Goal: Navigation & Orientation: Find specific page/section

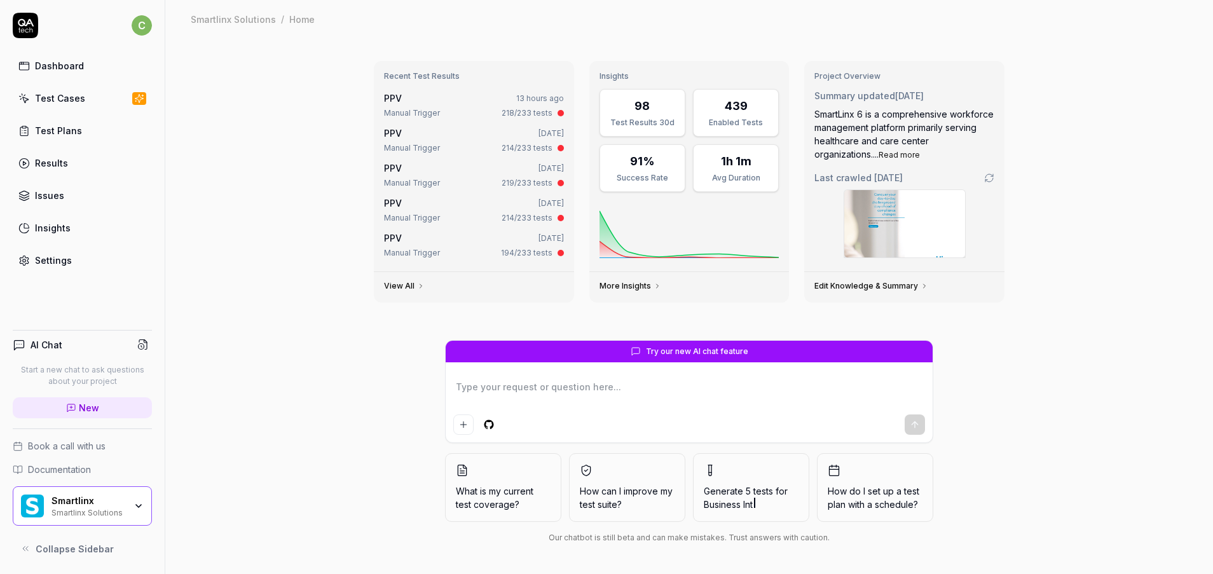
type textarea "*"
click at [79, 100] on div "Test Cases" at bounding box center [60, 98] width 50 height 13
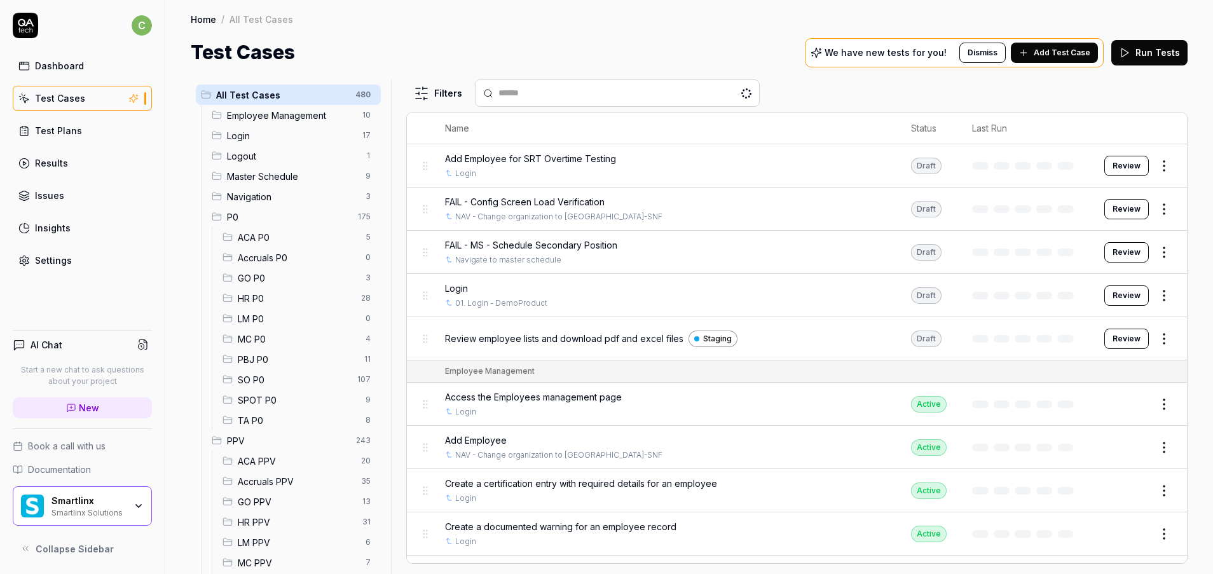
click at [272, 504] on span "GO PPV" at bounding box center [296, 501] width 117 height 13
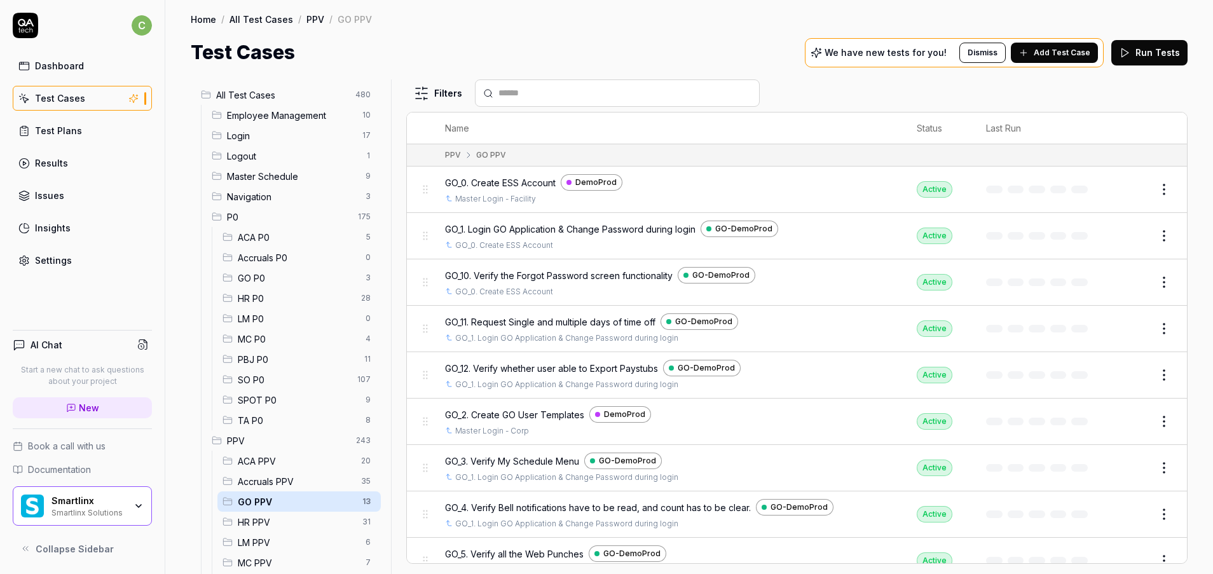
click at [260, 559] on span "MC PPV" at bounding box center [298, 562] width 120 height 13
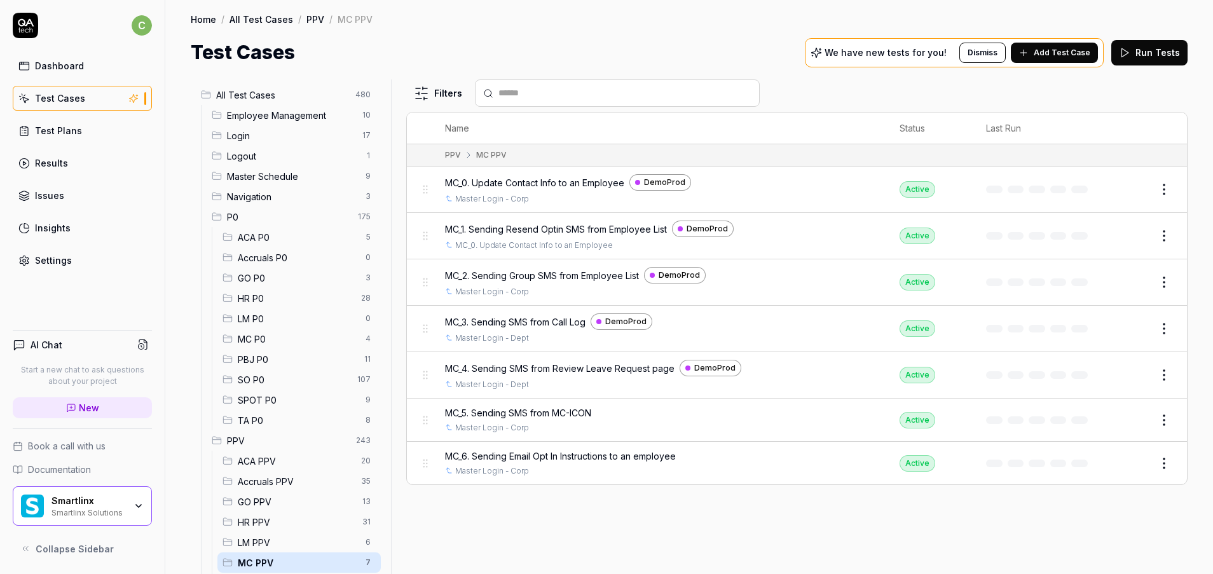
click at [280, 504] on span "GO PPV" at bounding box center [296, 501] width 117 height 13
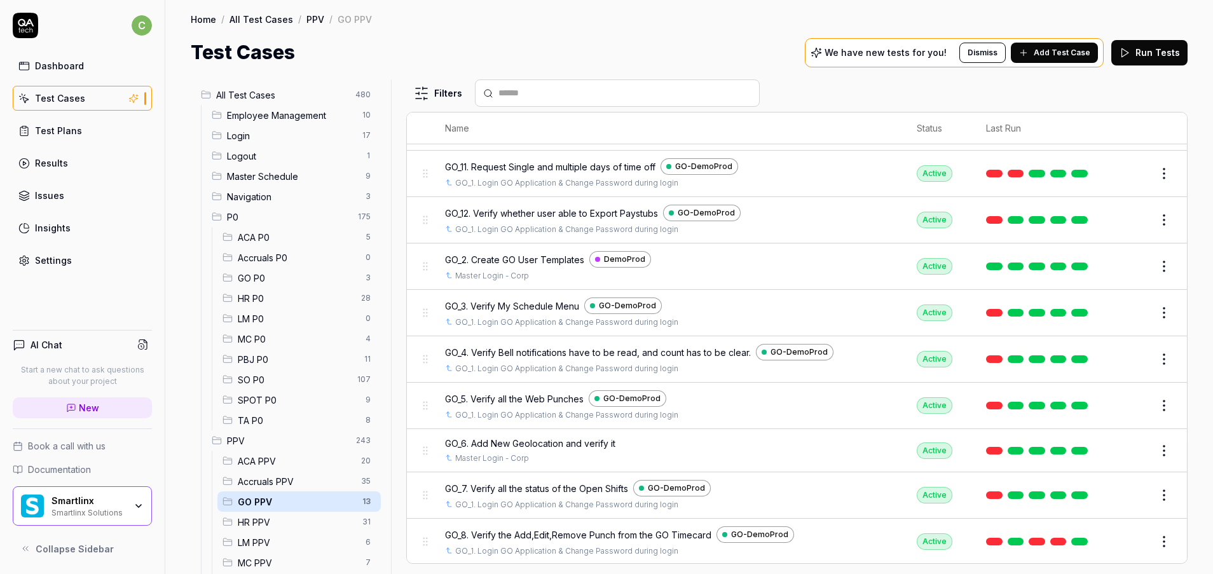
scroll to position [203, 0]
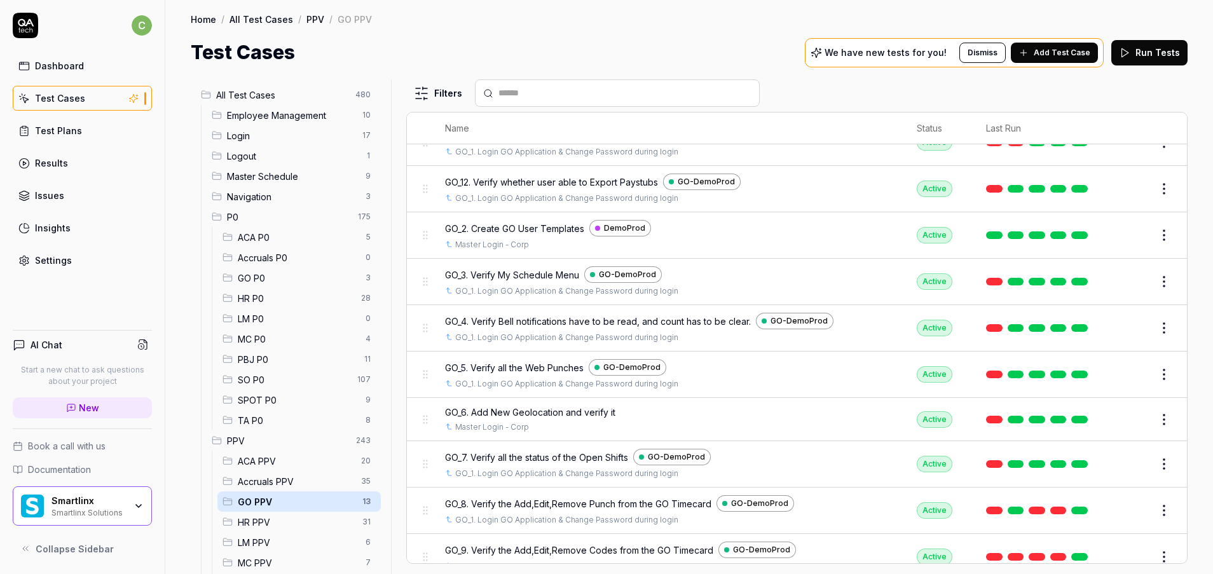
scroll to position [203, 0]
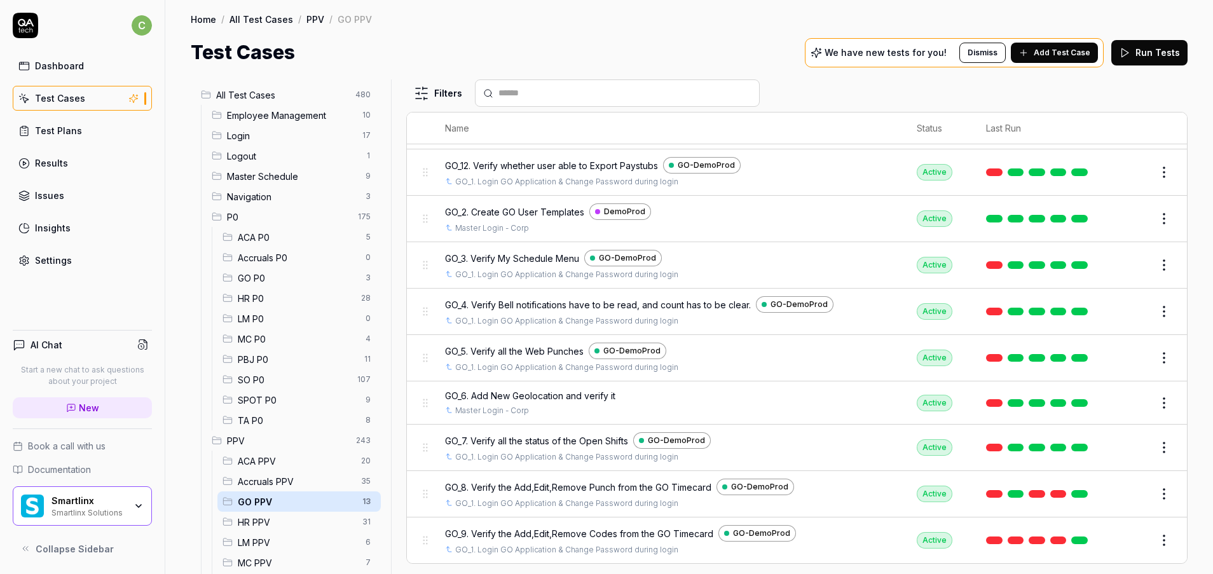
click at [280, 515] on div "HR PPV 31" at bounding box center [299, 522] width 163 height 20
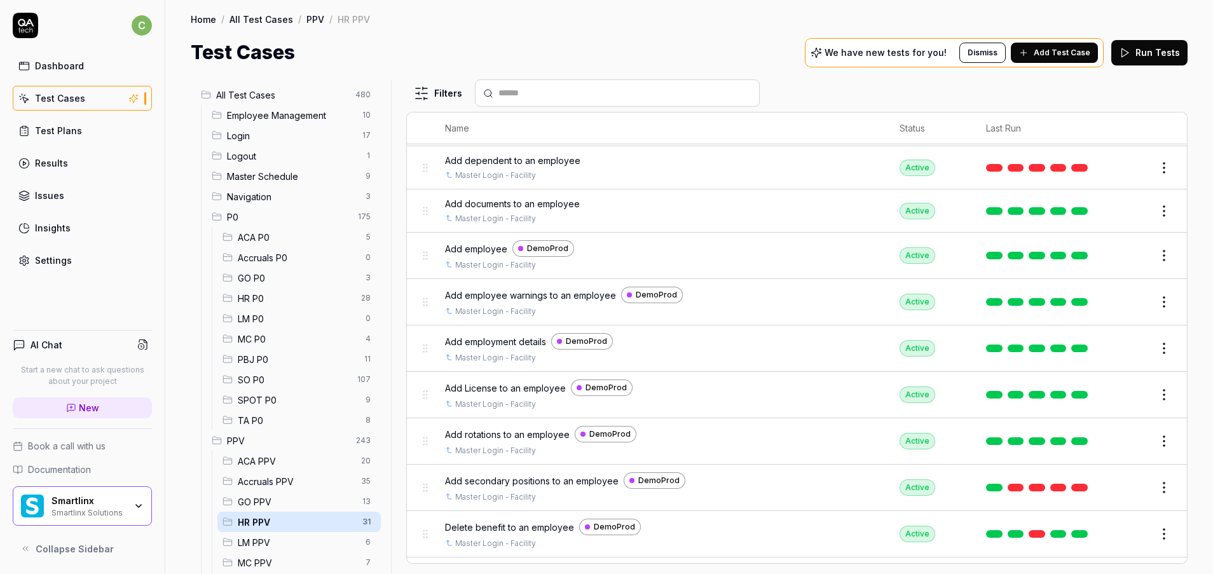
click at [279, 541] on span "LM PPV" at bounding box center [298, 542] width 120 height 13
click at [264, 541] on span "LM PPV" at bounding box center [298, 542] width 120 height 13
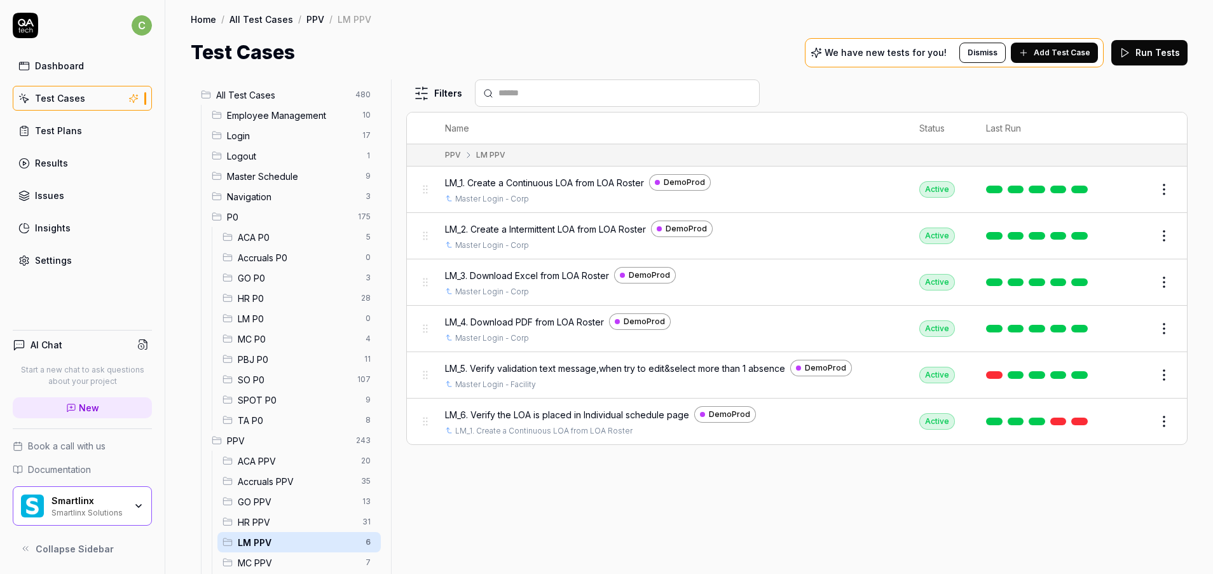
scroll to position [0, 0]
click at [259, 562] on span "MC PPV" at bounding box center [298, 562] width 120 height 13
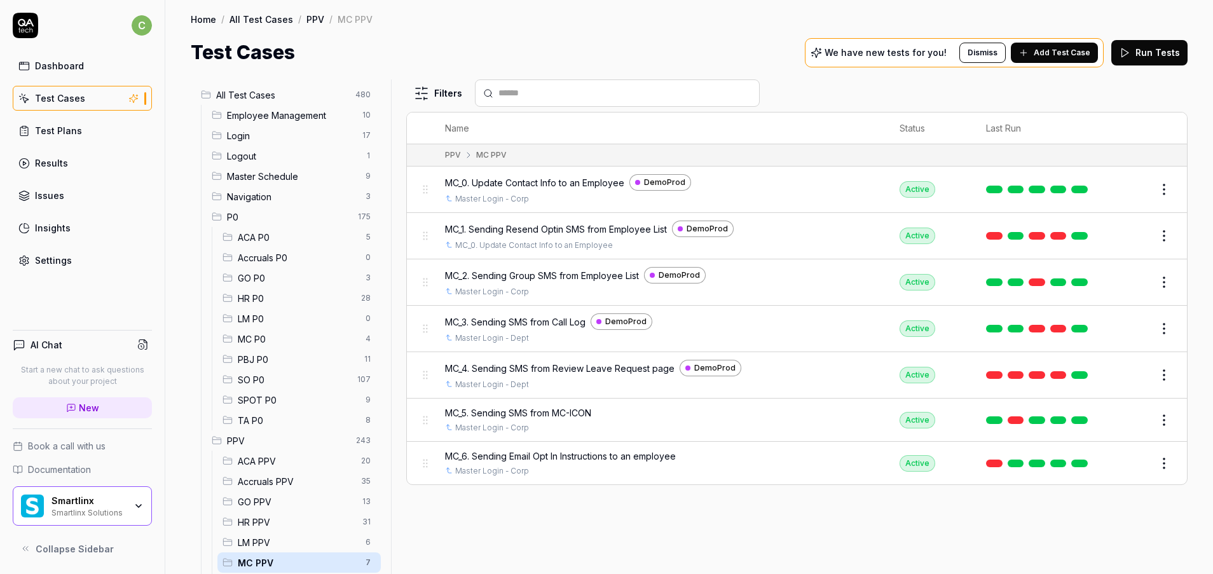
click at [280, 544] on span "LM PPV" at bounding box center [298, 542] width 120 height 13
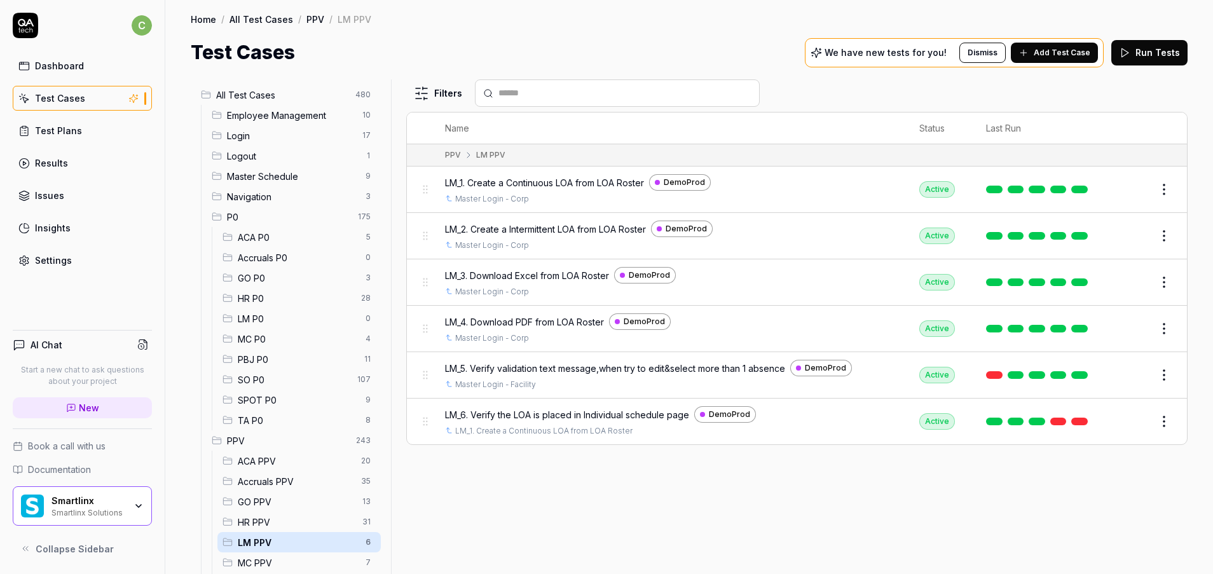
click at [285, 562] on span "MC PPV" at bounding box center [298, 562] width 120 height 13
